Goal: Find specific page/section: Find specific page/section

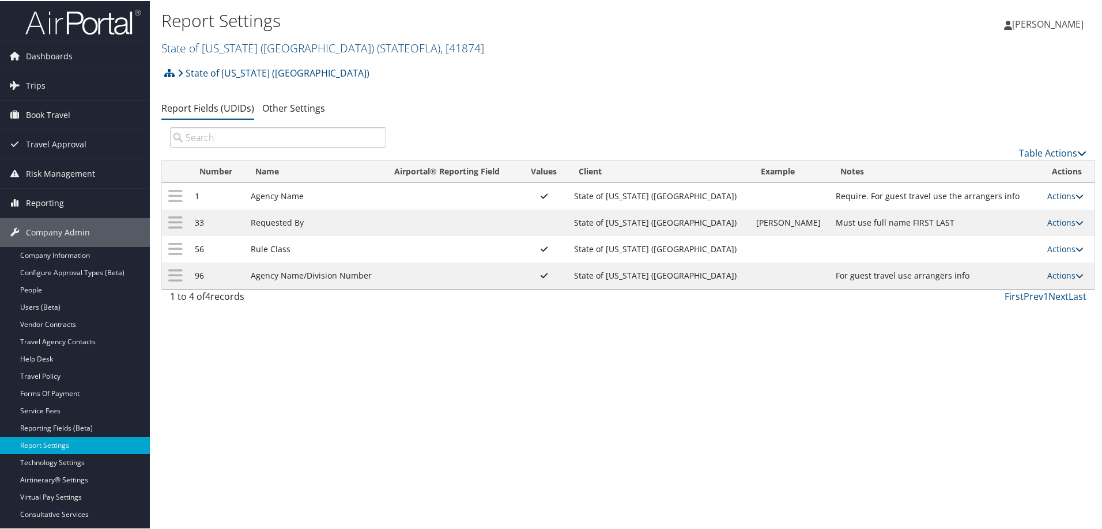
click at [1059, 195] on link "Actions" at bounding box center [1065, 195] width 36 height 11
click at [276, 196] on td "Agency Name" at bounding box center [314, 195] width 139 height 27
click at [669, 194] on td "State of [US_STATE] ([GEOGRAPHIC_DATA])" at bounding box center [659, 195] width 182 height 27
click at [1075, 195] on icon at bounding box center [1079, 195] width 8 height 8
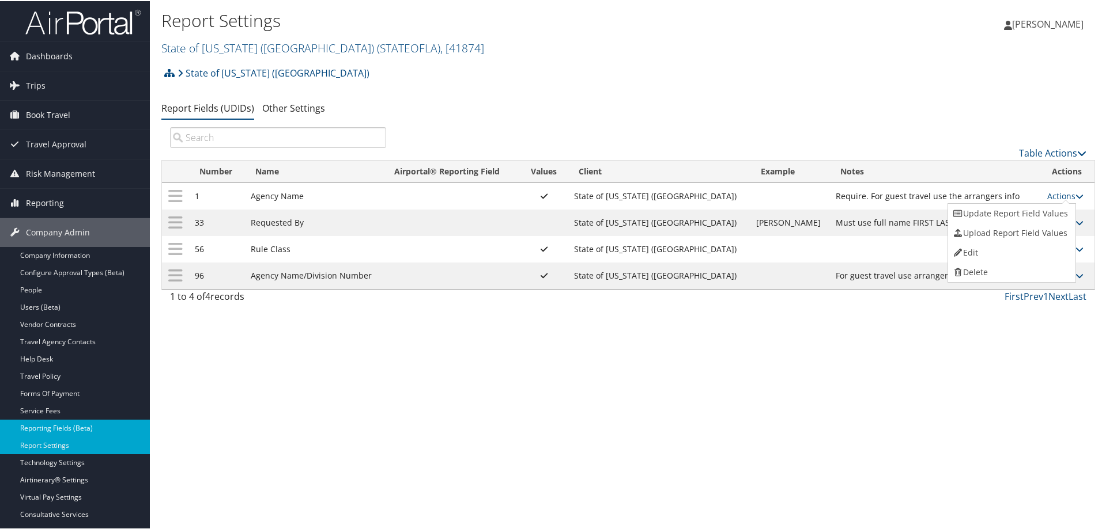
click at [44, 422] on link "Reporting Fields (Beta)" at bounding box center [75, 427] width 150 height 17
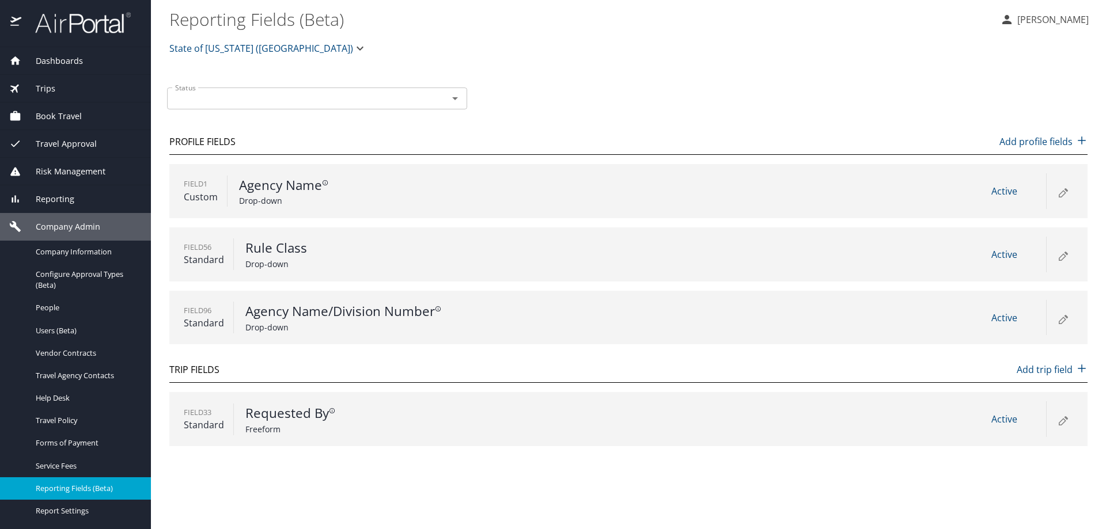
click at [1063, 190] on icon at bounding box center [1063, 192] width 14 height 14
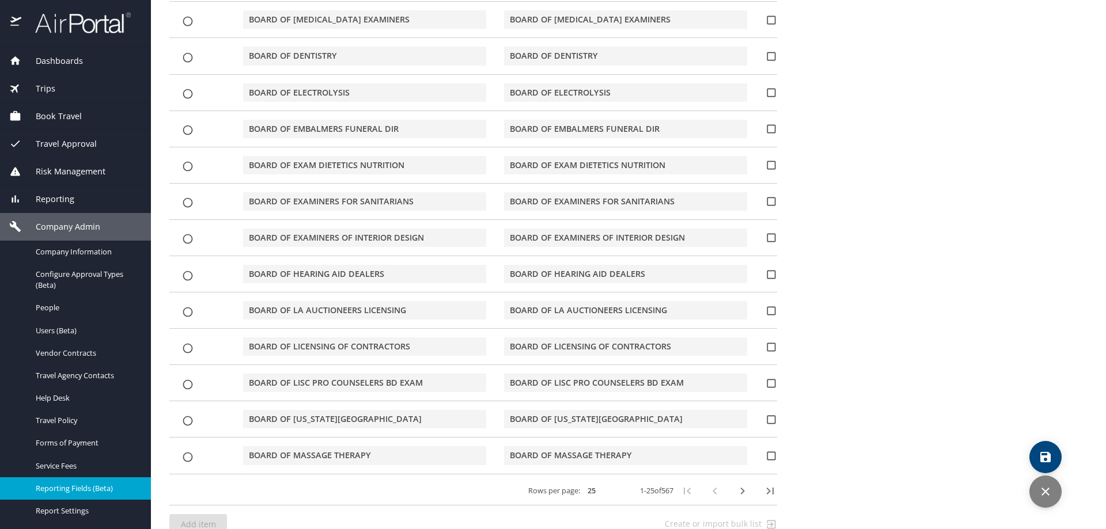
scroll to position [860, 0]
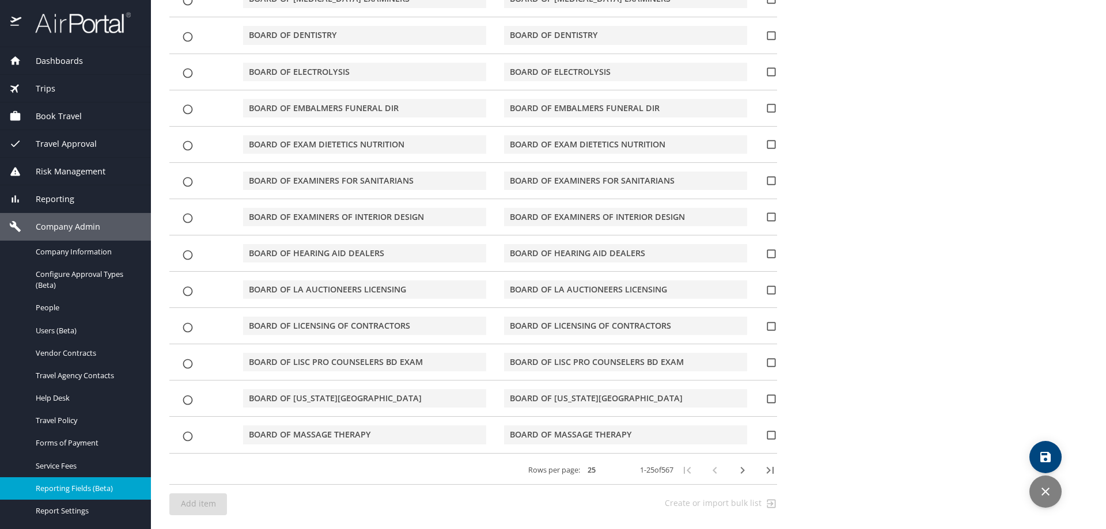
click at [736, 471] on icon "button" at bounding box center [743, 471] width 14 height 14
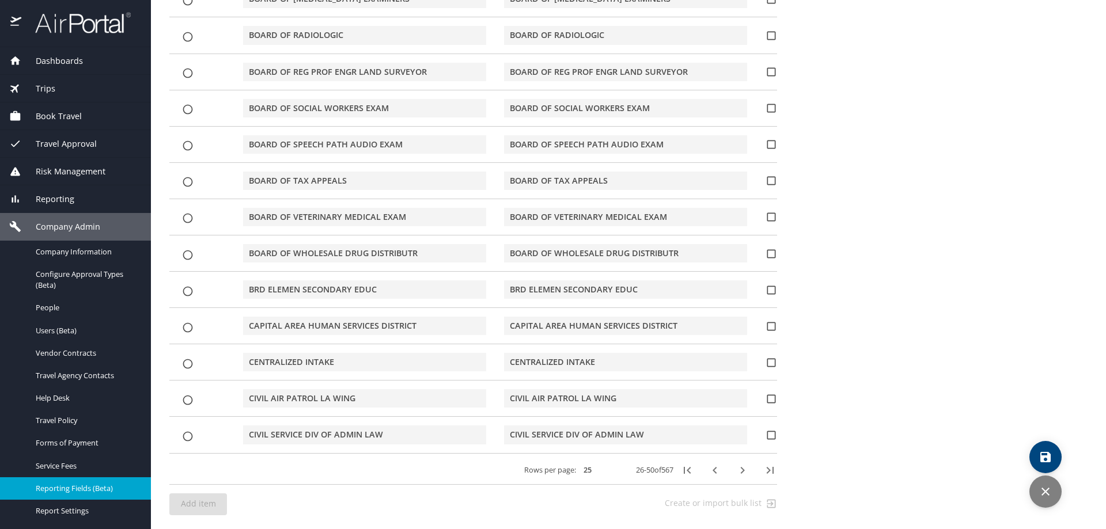
click at [736, 471] on icon "button" at bounding box center [743, 471] width 14 height 14
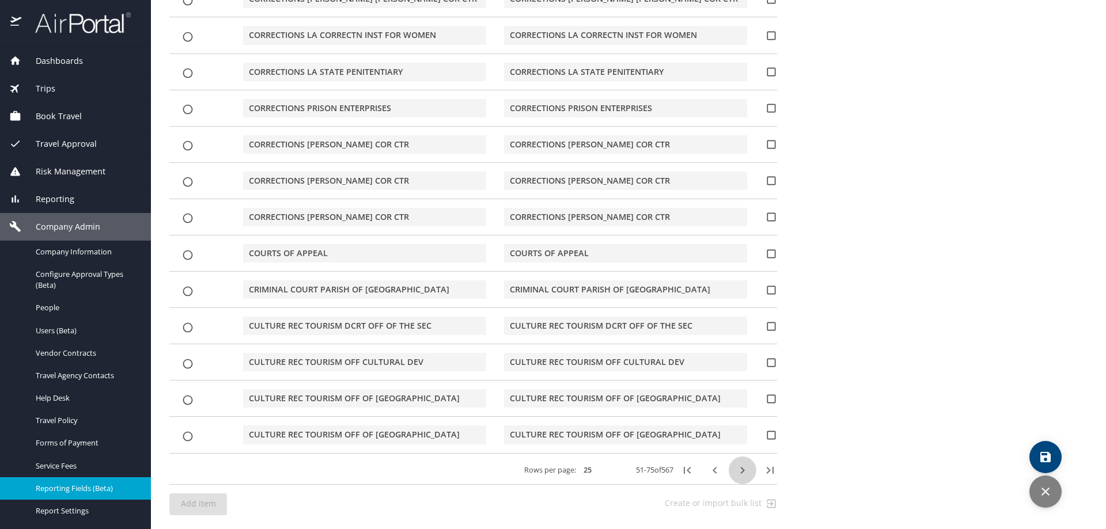
click at [736, 471] on icon "button" at bounding box center [743, 471] width 14 height 14
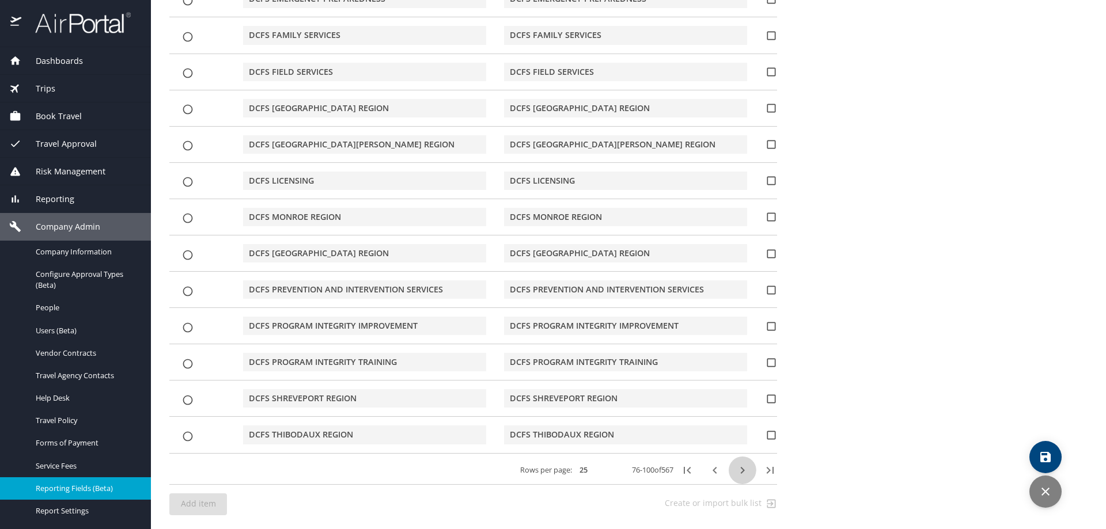
click at [736, 471] on icon "button" at bounding box center [743, 471] width 14 height 14
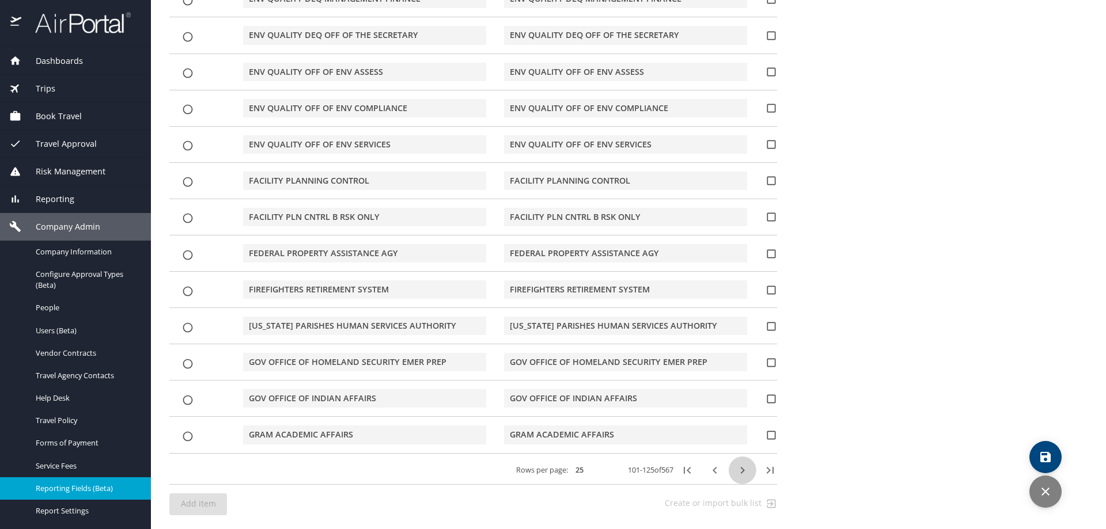
click at [736, 471] on icon "button" at bounding box center [743, 471] width 14 height 14
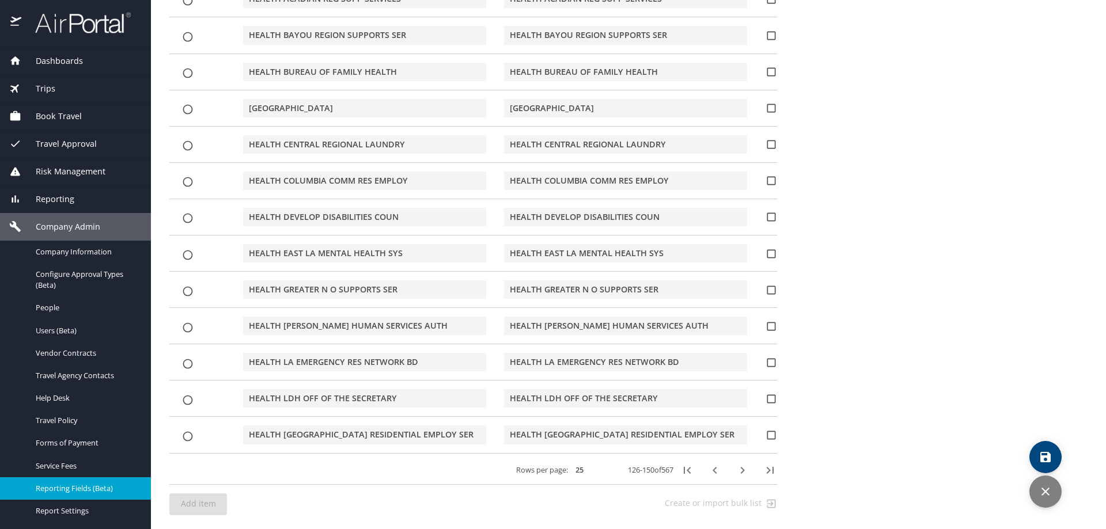
click at [740, 473] on icon "button" at bounding box center [742, 470] width 4 height 7
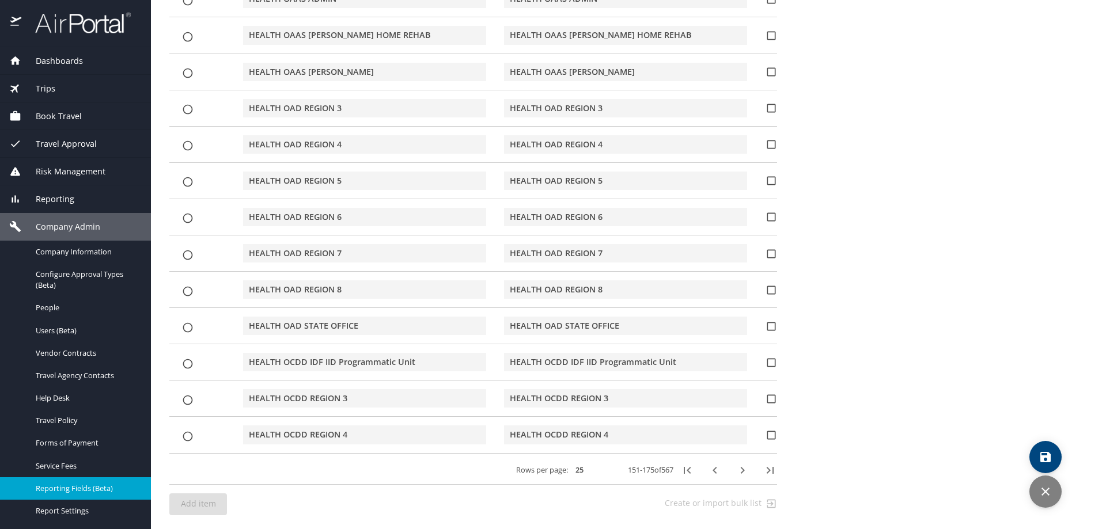
click at [740, 476] on icon "button" at bounding box center [743, 471] width 14 height 14
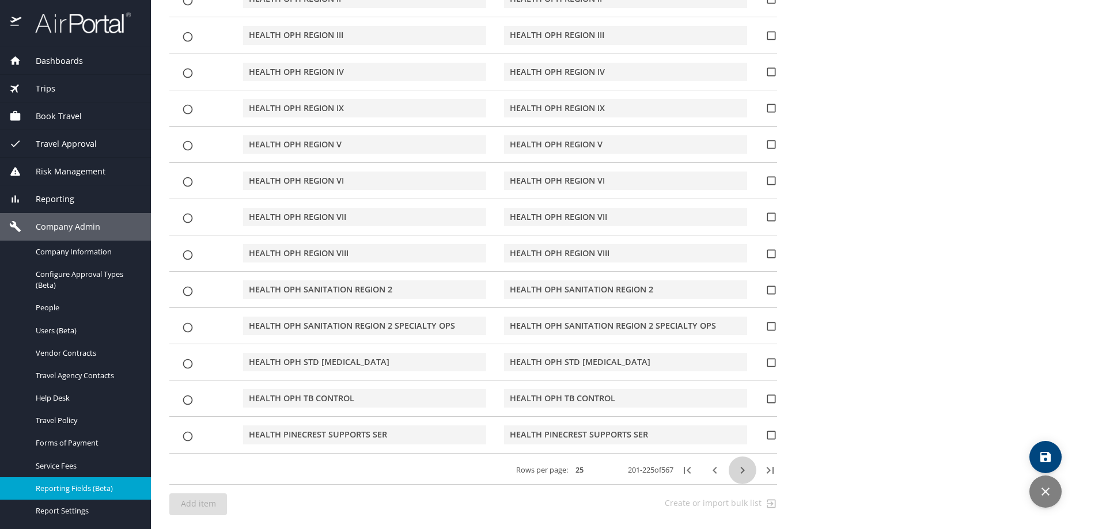
click at [740, 476] on icon "button" at bounding box center [743, 471] width 14 height 14
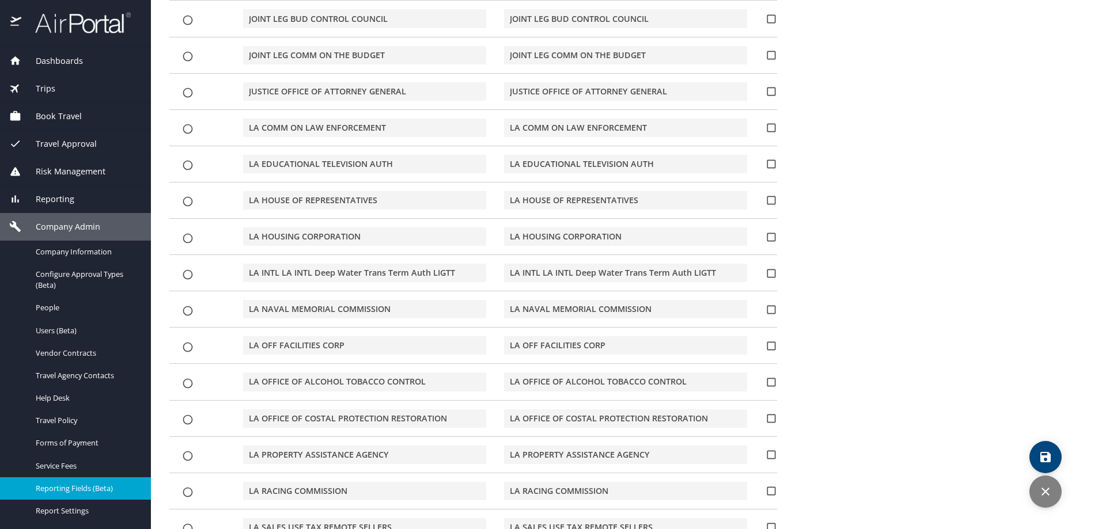
scroll to position [514, 0]
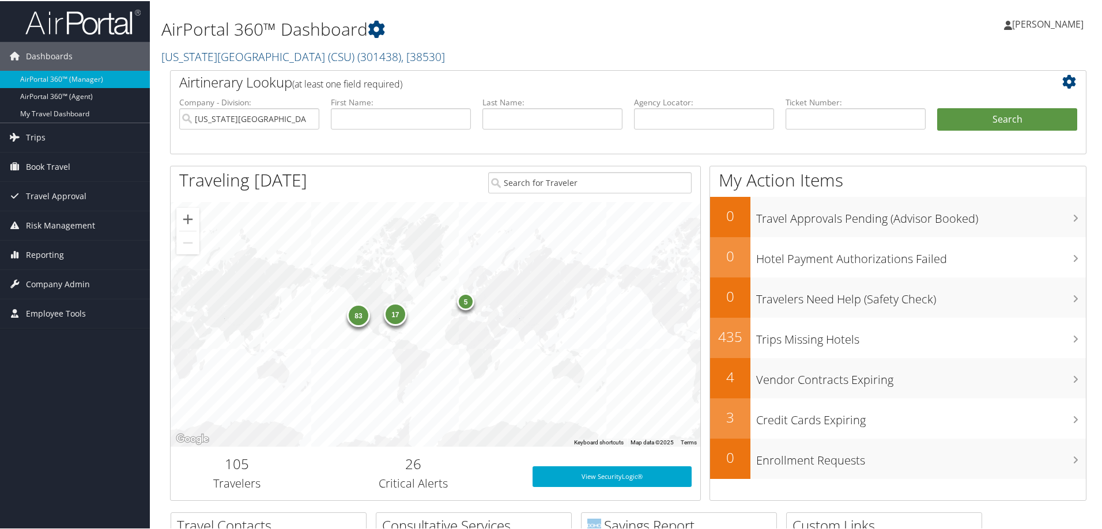
click at [116, 27] on img at bounding box center [82, 20] width 115 height 27
